Goal: Information Seeking & Learning: Learn about a topic

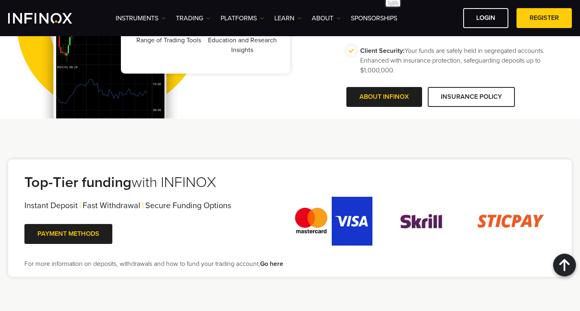
scroll to position [1487, 0]
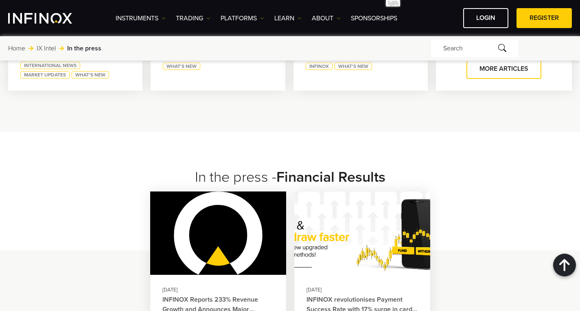
scroll to position [692, 0]
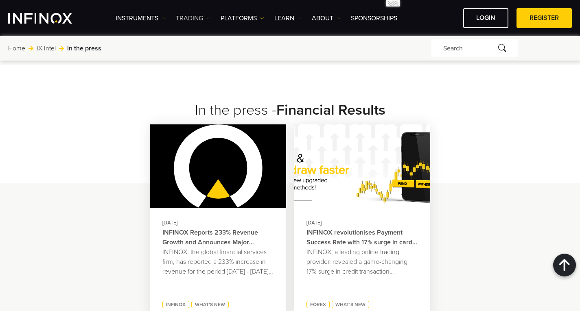
click at [208, 20] on link "TRADING" at bounding box center [193, 18] width 35 height 10
click at [159, 23] on link "Instruments" at bounding box center [141, 18] width 50 height 10
click at [253, 22] on link "PLATFORMS" at bounding box center [243, 18] width 44 height 10
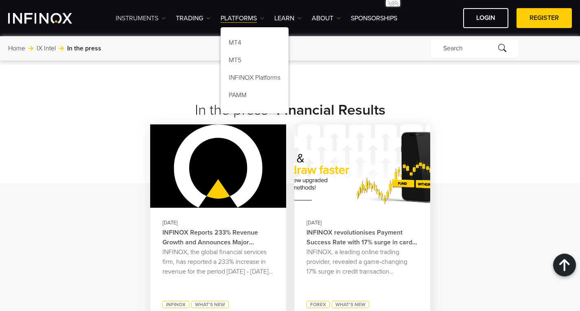
click at [148, 20] on link "Instruments" at bounding box center [141, 18] width 50 height 10
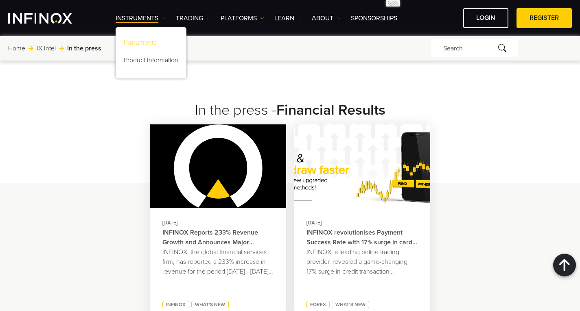
click at [149, 42] on link "Instruments" at bounding box center [151, 44] width 71 height 18
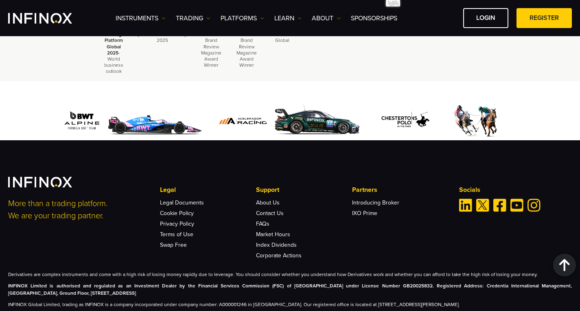
scroll to position [1194, 0]
